Goal: Transaction & Acquisition: Purchase product/service

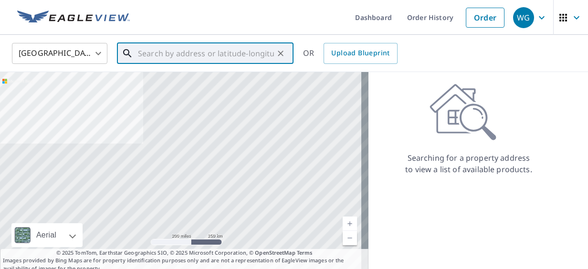
paste input ""[STREET_ADDRESS]""
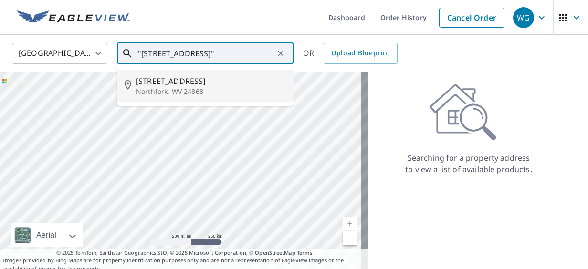
click at [203, 86] on span "[STREET_ADDRESS]" at bounding box center [211, 80] width 150 height 11
type input "[STREET_ADDRESS]"
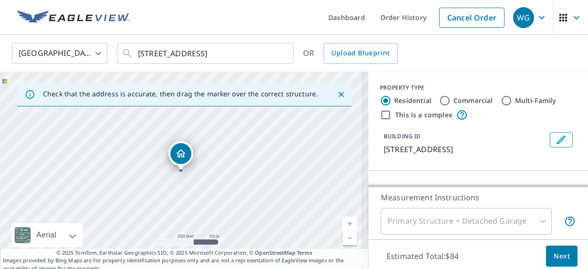
scroll to position [0, 0]
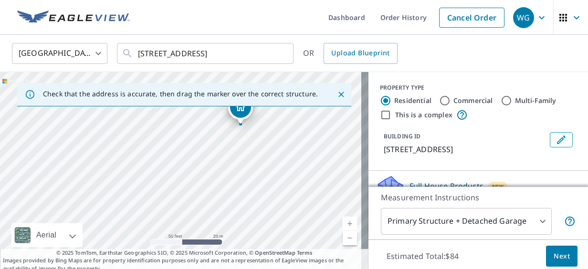
drag, startPoint x: 242, startPoint y: 153, endPoint x: 263, endPoint y: 131, distance: 30.7
click at [263, 131] on div "[STREET_ADDRESS]" at bounding box center [184, 172] width 369 height 201
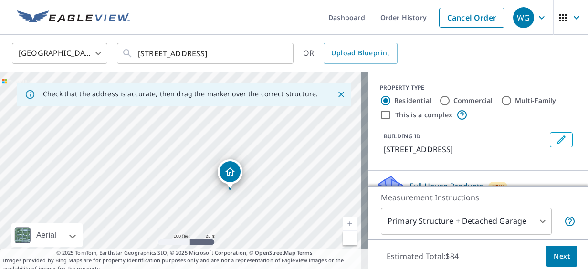
drag, startPoint x: 244, startPoint y: 186, endPoint x: 223, endPoint y: 220, distance: 40.0
click at [223, 220] on div "[STREET_ADDRESS]" at bounding box center [184, 172] width 369 height 201
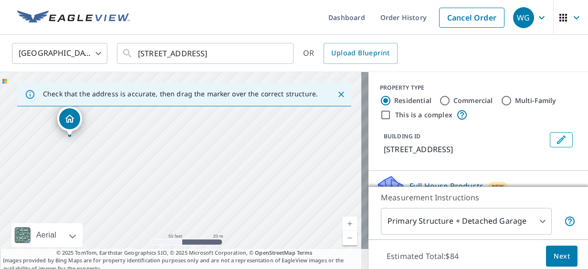
drag, startPoint x: 222, startPoint y: 201, endPoint x: 311, endPoint y: 170, distance: 95.1
click at [311, 170] on div "[STREET_ADDRESS]" at bounding box center [184, 172] width 369 height 201
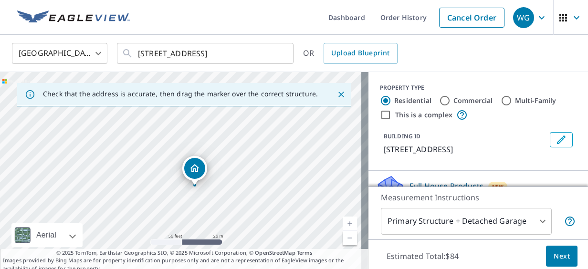
drag, startPoint x: 198, startPoint y: 172, endPoint x: 294, endPoint y: 223, distance: 109.4
click at [295, 228] on div "[STREET_ADDRESS]" at bounding box center [184, 172] width 369 height 201
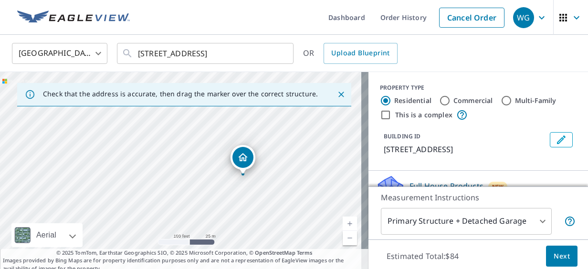
drag, startPoint x: 259, startPoint y: 219, endPoint x: 266, endPoint y: 201, distance: 20.1
click at [266, 201] on div "[STREET_ADDRESS]" at bounding box center [184, 172] width 369 height 201
drag, startPoint x: 246, startPoint y: 217, endPoint x: 237, endPoint y: 222, distance: 10.7
click at [237, 222] on div "[STREET_ADDRESS]" at bounding box center [184, 172] width 369 height 201
drag, startPoint x: 202, startPoint y: 150, endPoint x: 169, endPoint y: 117, distance: 46.6
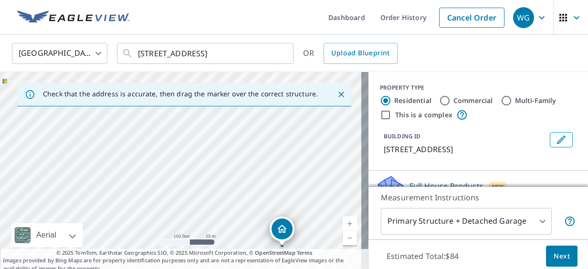
click at [171, 118] on div "[STREET_ADDRESS]" at bounding box center [184, 172] width 369 height 201
drag, startPoint x: 202, startPoint y: 190, endPoint x: 126, endPoint y: 124, distance: 100.2
click at [126, 124] on div "[STREET_ADDRESS]" at bounding box center [184, 172] width 369 height 201
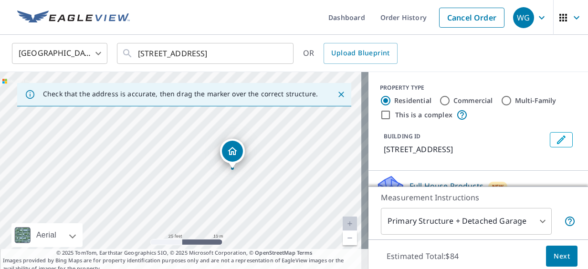
drag, startPoint x: 234, startPoint y: 183, endPoint x: 224, endPoint y: 205, distance: 24.1
click at [224, 205] on div "[STREET_ADDRESS]" at bounding box center [184, 172] width 369 height 201
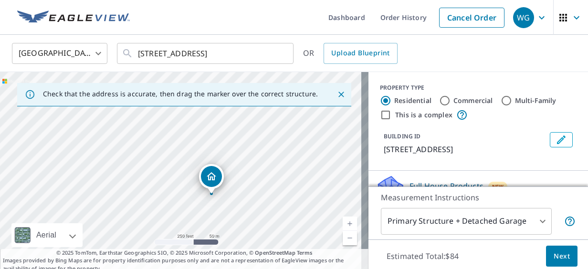
click at [266, 212] on div "[STREET_ADDRESS]" at bounding box center [184, 172] width 369 height 201
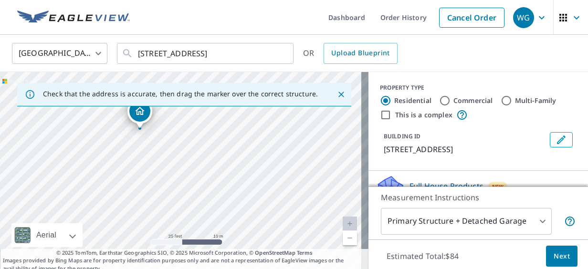
drag, startPoint x: 193, startPoint y: 193, endPoint x: 203, endPoint y: 197, distance: 11.2
click at [203, 197] on div "[STREET_ADDRESS]" at bounding box center [184, 172] width 369 height 201
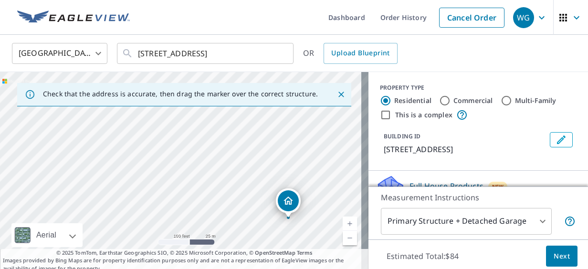
drag, startPoint x: 211, startPoint y: 170, endPoint x: 288, endPoint y: 203, distance: 84.7
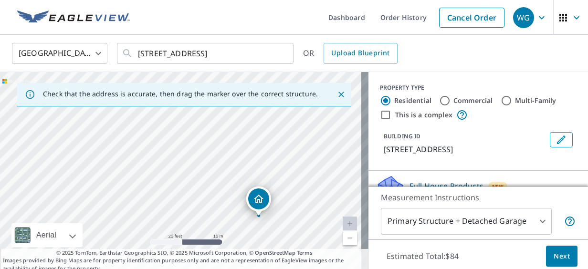
drag, startPoint x: 188, startPoint y: 186, endPoint x: 266, endPoint y: 225, distance: 87.6
click at [263, 248] on div "[STREET_ADDRESS]" at bounding box center [184, 172] width 369 height 201
drag, startPoint x: 261, startPoint y: 202, endPoint x: 219, endPoint y: 148, distance: 68.0
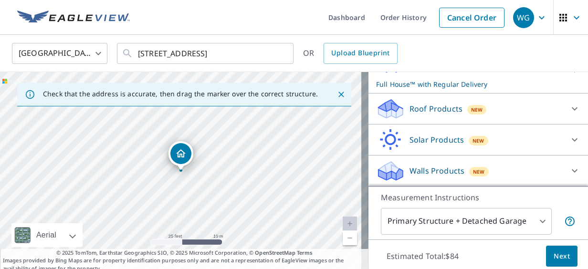
click at [422, 109] on p "Roof Products" at bounding box center [436, 108] width 53 height 11
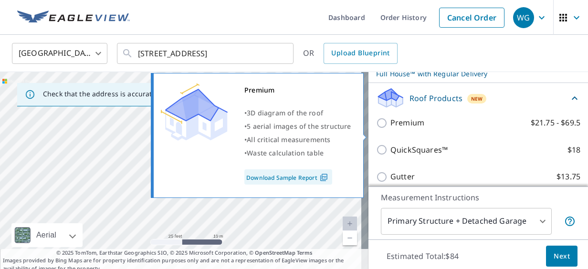
click at [407, 129] on p "Premium" at bounding box center [408, 123] width 34 height 12
click at [391, 129] on input "Premium $21.75 - $69.5" at bounding box center [383, 122] width 14 height 11
checkbox input "true"
checkbox input "false"
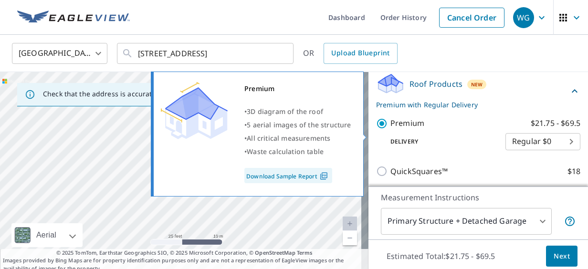
scroll to position [134, 0]
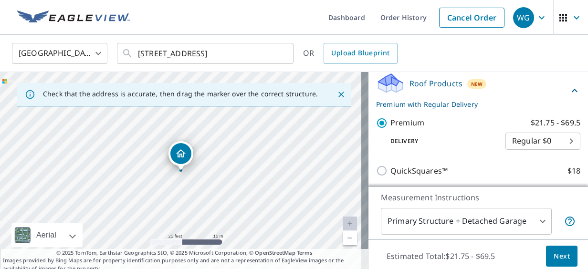
click at [556, 255] on span "Next" at bounding box center [562, 257] width 16 height 12
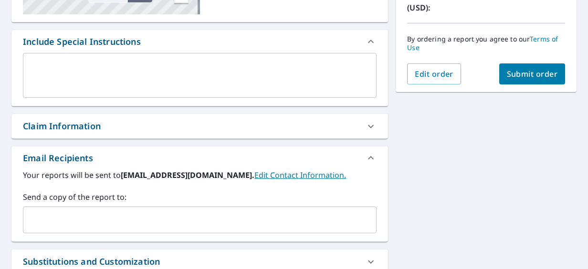
scroll to position [239, 0]
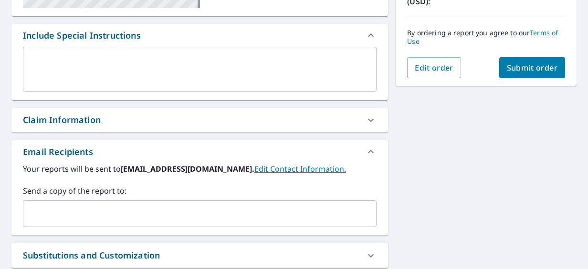
click at [140, 214] on input "text" at bounding box center [192, 214] width 331 height 18
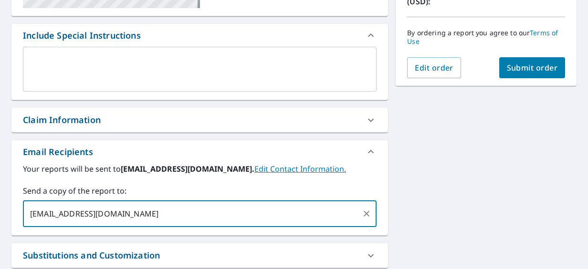
type input "[EMAIL_ADDRESS][DOMAIN_NAME]"
click at [545, 65] on span "Submit order" at bounding box center [532, 68] width 51 height 11
checkbox input "true"
